Goal: Find specific fact: Find specific fact

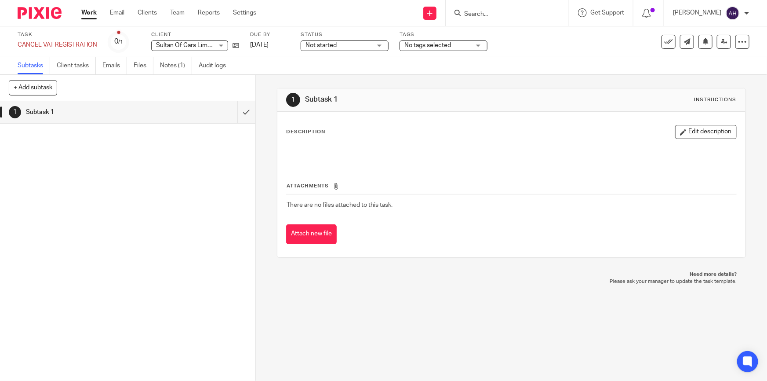
click at [526, 18] on input "Search" at bounding box center [502, 15] width 79 height 8
type input "3"
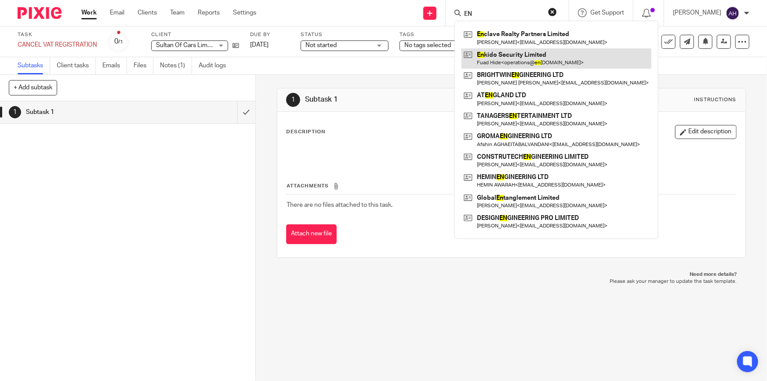
type input "EN"
click at [550, 62] on link at bounding box center [556, 58] width 190 height 20
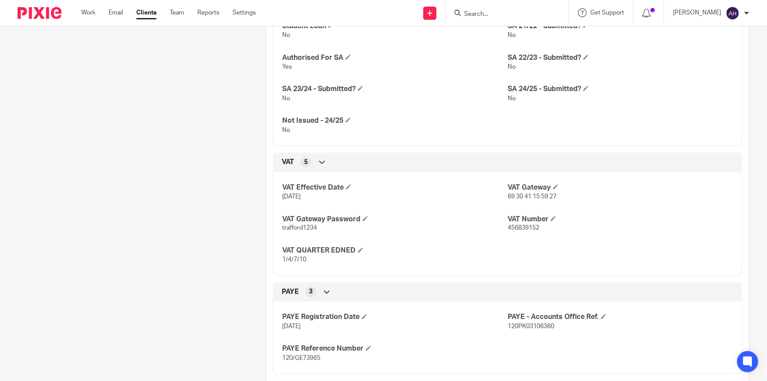
scroll to position [639, 0]
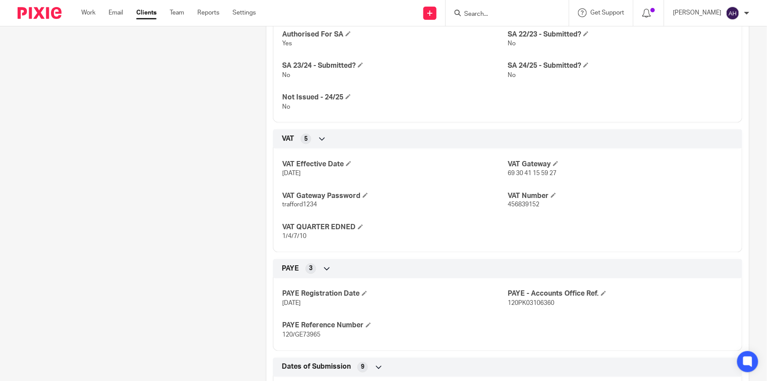
click at [525, 172] on span "69 30 41 15 59 27" at bounding box center [532, 173] width 49 height 6
drag, startPoint x: 525, startPoint y: 172, endPoint x: 512, endPoint y: 185, distance: 17.7
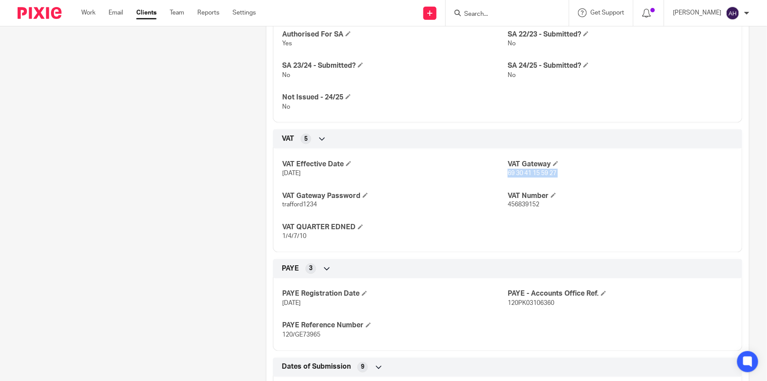
click at [515, 185] on div "VAT Effective Date 1 Dec 2023 VAT Gateway 69 30 41 15 59 27 VAT Gateway Passwor…" at bounding box center [507, 197] width 469 height 110
click at [522, 173] on span "69 30 41 15 59 27" at bounding box center [532, 173] width 49 height 6
click at [300, 206] on span "trafford1234" at bounding box center [299, 205] width 35 height 6
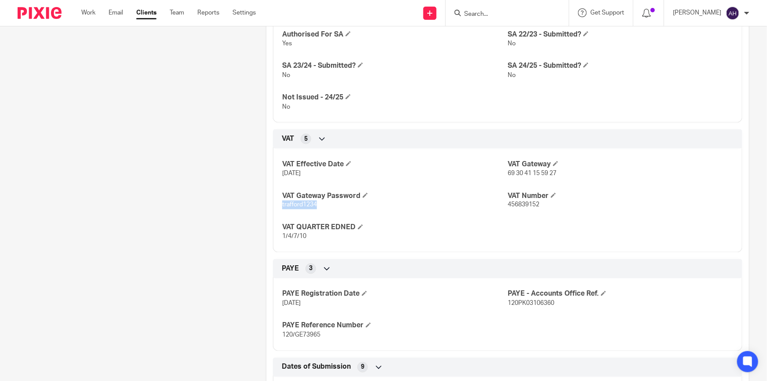
click at [300, 206] on span "trafford1234" at bounding box center [299, 205] width 35 height 6
copy span "trafford1234"
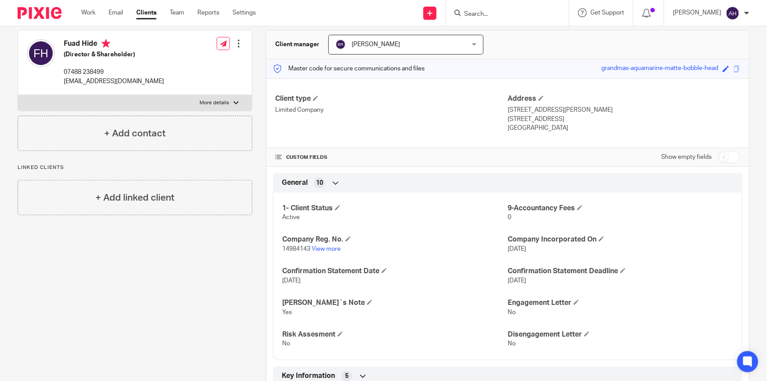
scroll to position [0, 0]
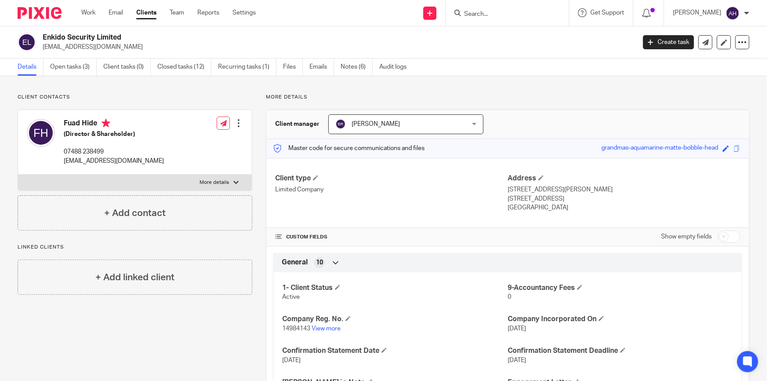
click at [211, 183] on p "More details" at bounding box center [213, 182] width 29 height 7
click at [18, 174] on input "More details" at bounding box center [18, 174] width 0 height 0
checkbox input "true"
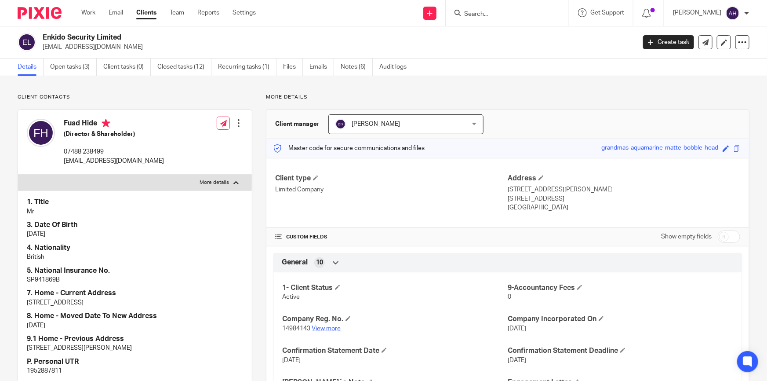
click at [326, 327] on link "View more" at bounding box center [326, 328] width 29 height 6
click at [100, 153] on p "07488 238499" at bounding box center [114, 151] width 100 height 9
copy div "07488 238499"
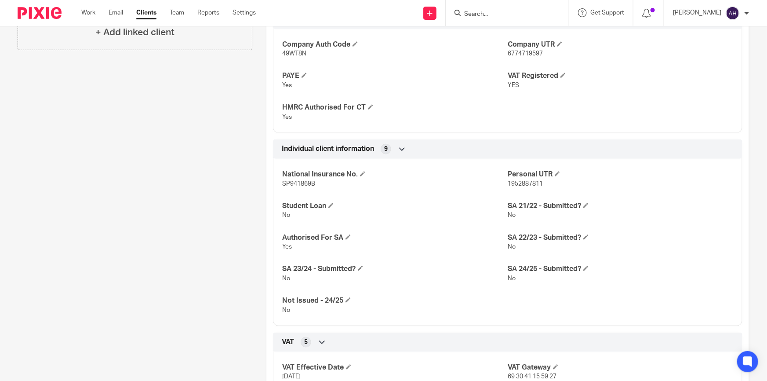
scroll to position [559, 0]
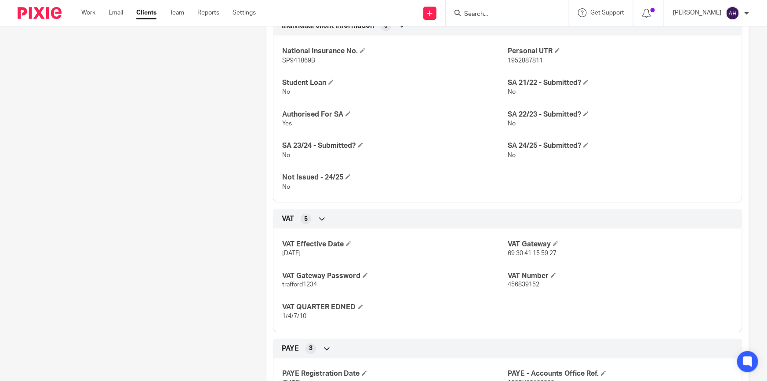
click at [530, 250] on span "69 30 41 15 59 27" at bounding box center [532, 253] width 49 height 6
click at [530, 251] on span "69 30 41 15 59 27" at bounding box center [532, 253] width 49 height 6
copy p "69 30 41 15 59 27"
click at [517, 282] on span "456839152" at bounding box center [524, 285] width 32 height 6
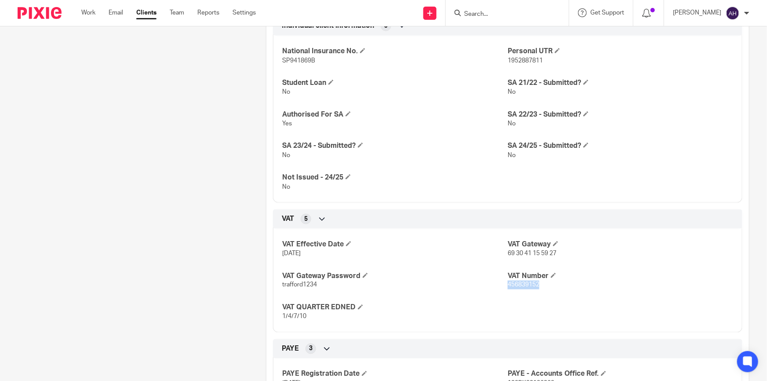
click at [517, 282] on span "456839152" at bounding box center [524, 285] width 32 height 6
copy span "456839152"
click at [288, 282] on span "trafford1234" at bounding box center [299, 285] width 35 height 6
copy span "trafford1234"
